Goal: Task Accomplishment & Management: Complete application form

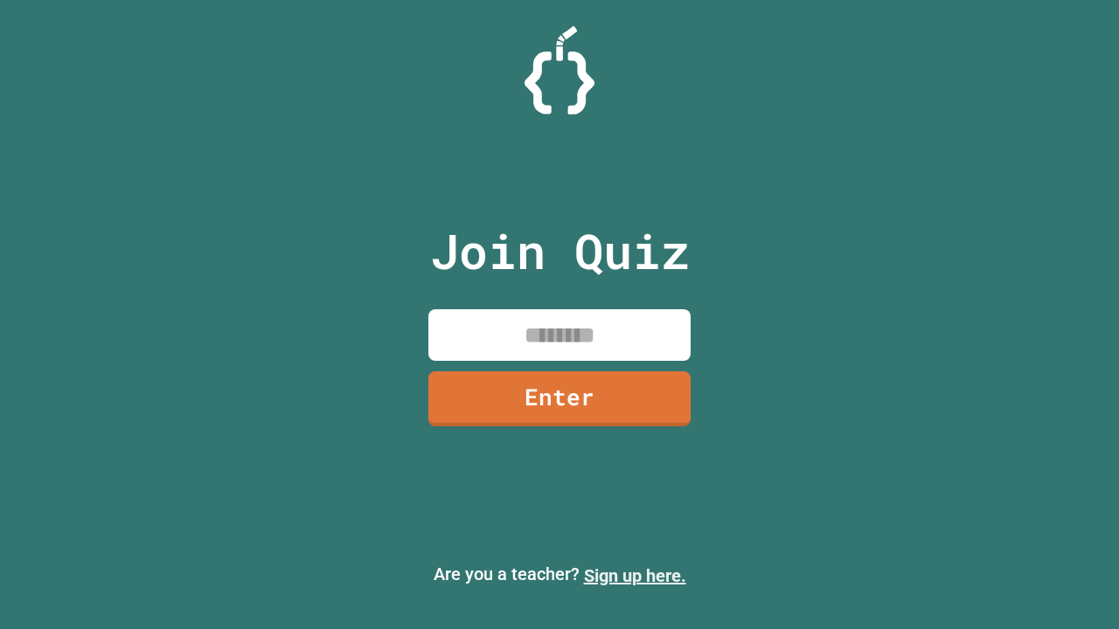
click at [634, 576] on link "Sign up here." at bounding box center [635, 575] width 102 height 21
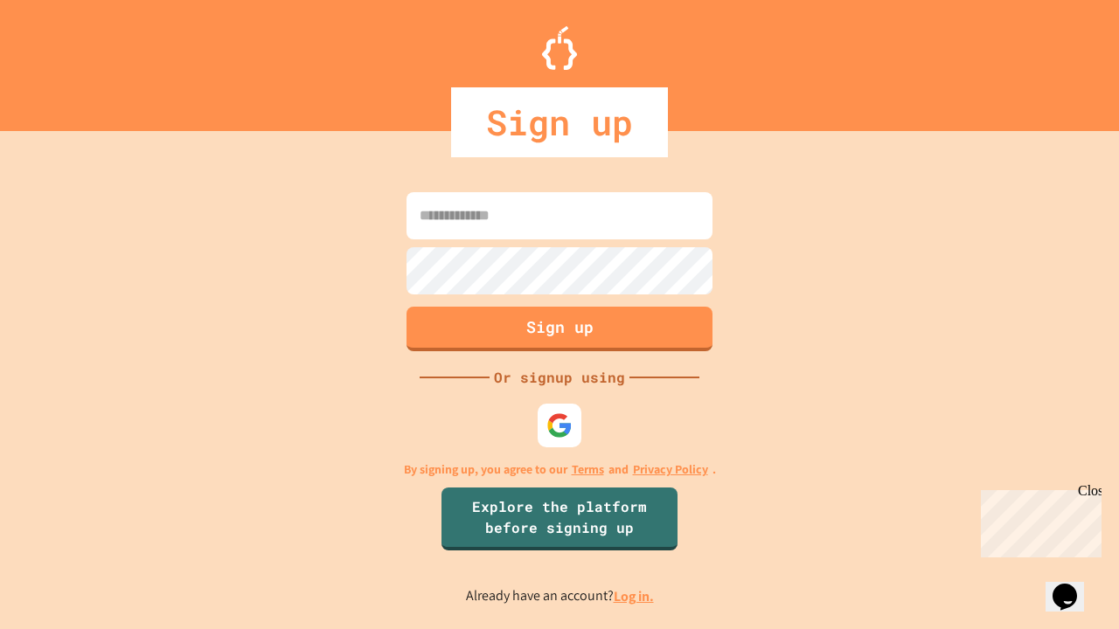
click at [634, 596] on link "Log in." at bounding box center [634, 596] width 40 height 18
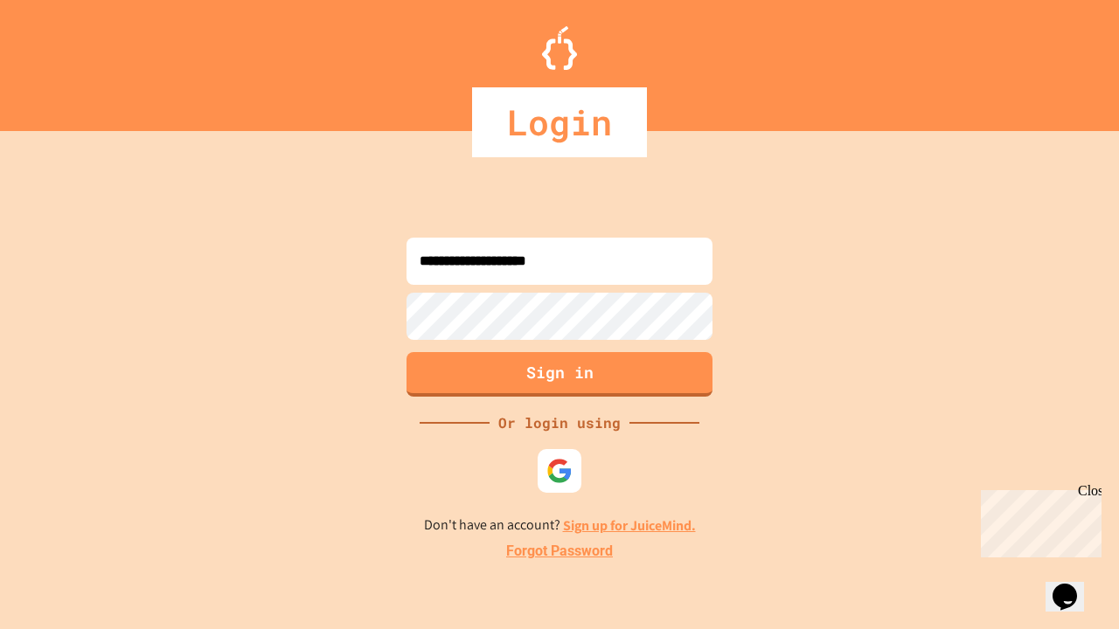
type input "**********"
